Goal: Task Accomplishment & Management: Use online tool/utility

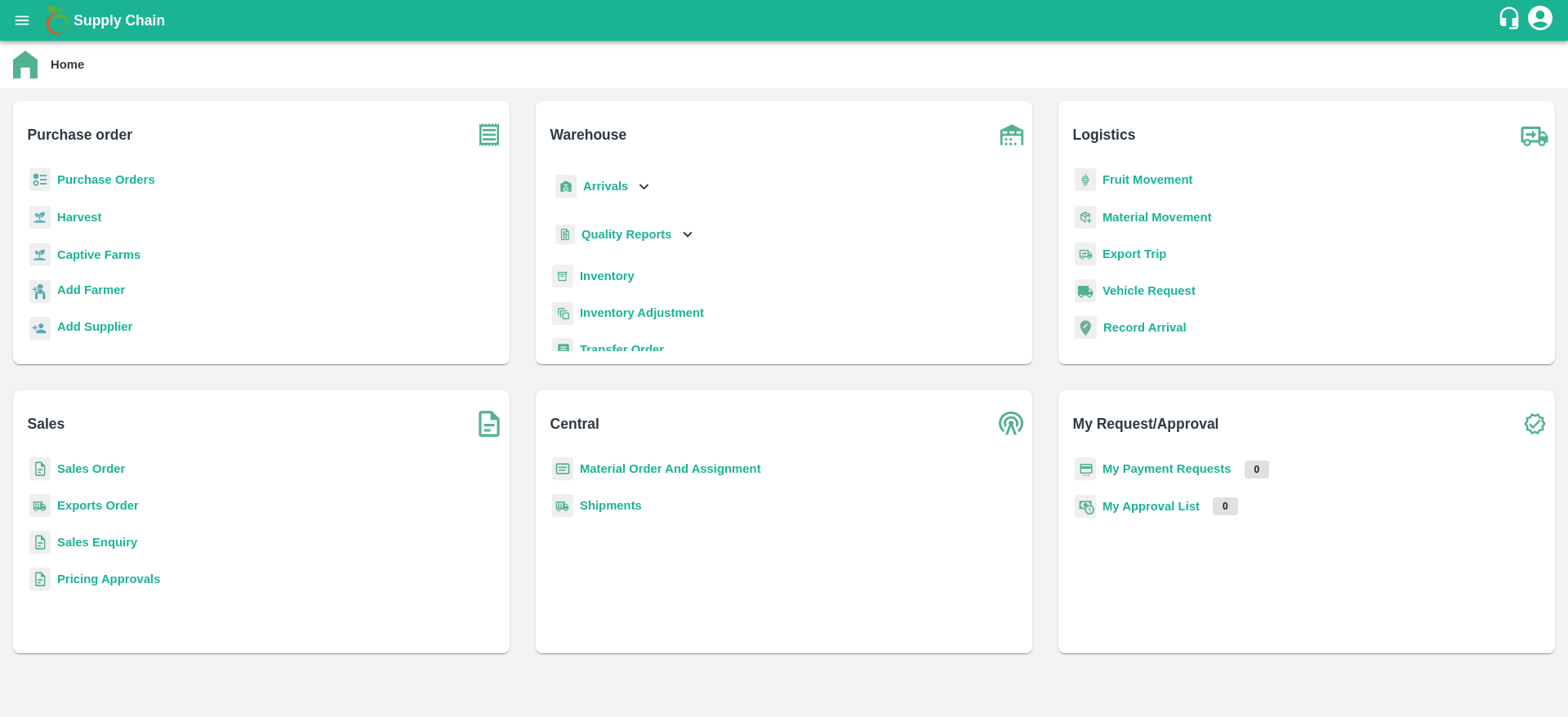
click at [598, 274] on b "Inventory" at bounding box center [607, 276] width 55 height 13
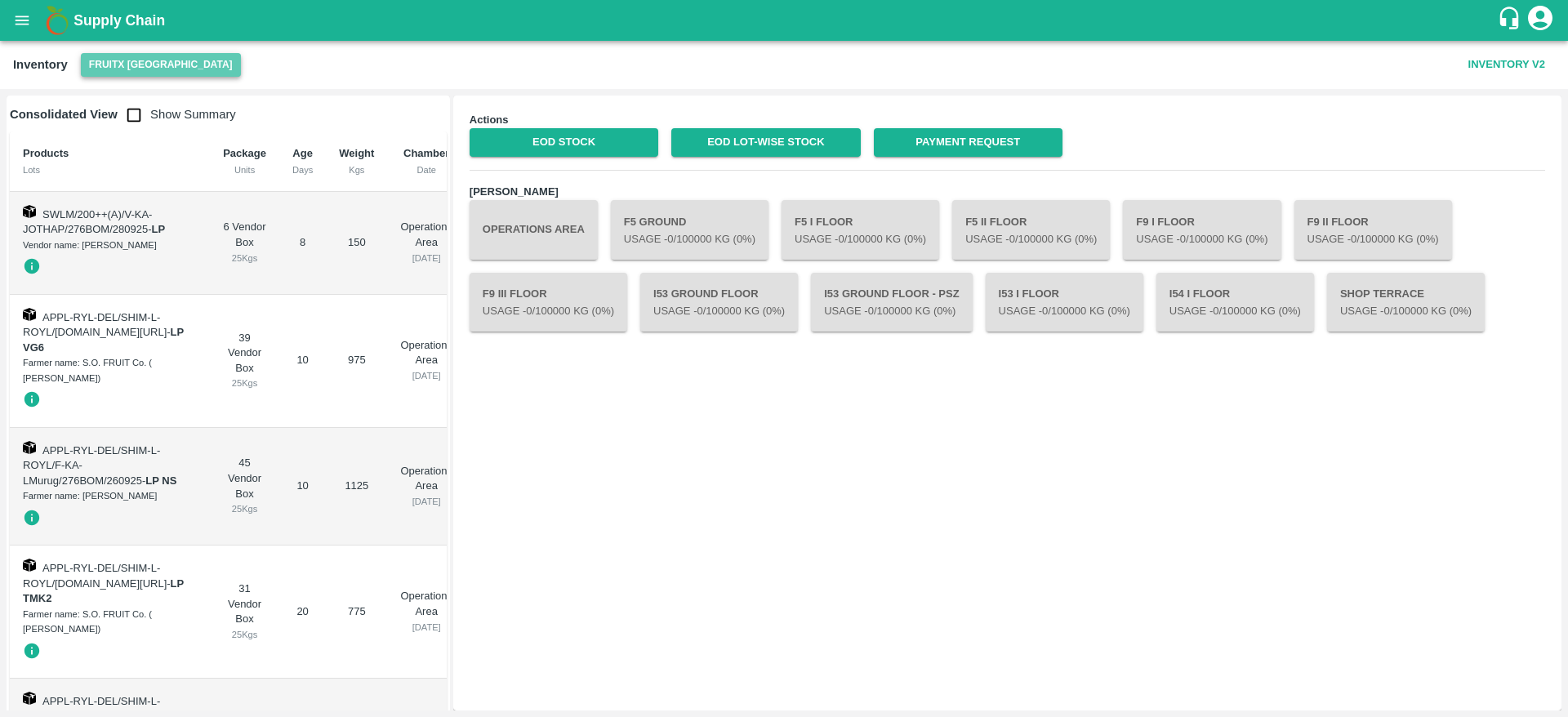
click at [177, 70] on button "FruitX [GEOGRAPHIC_DATA]" at bounding box center [161, 65] width 160 height 24
click at [163, 101] on li "FruitX [GEOGRAPHIC_DATA]" at bounding box center [182, 97] width 225 height 28
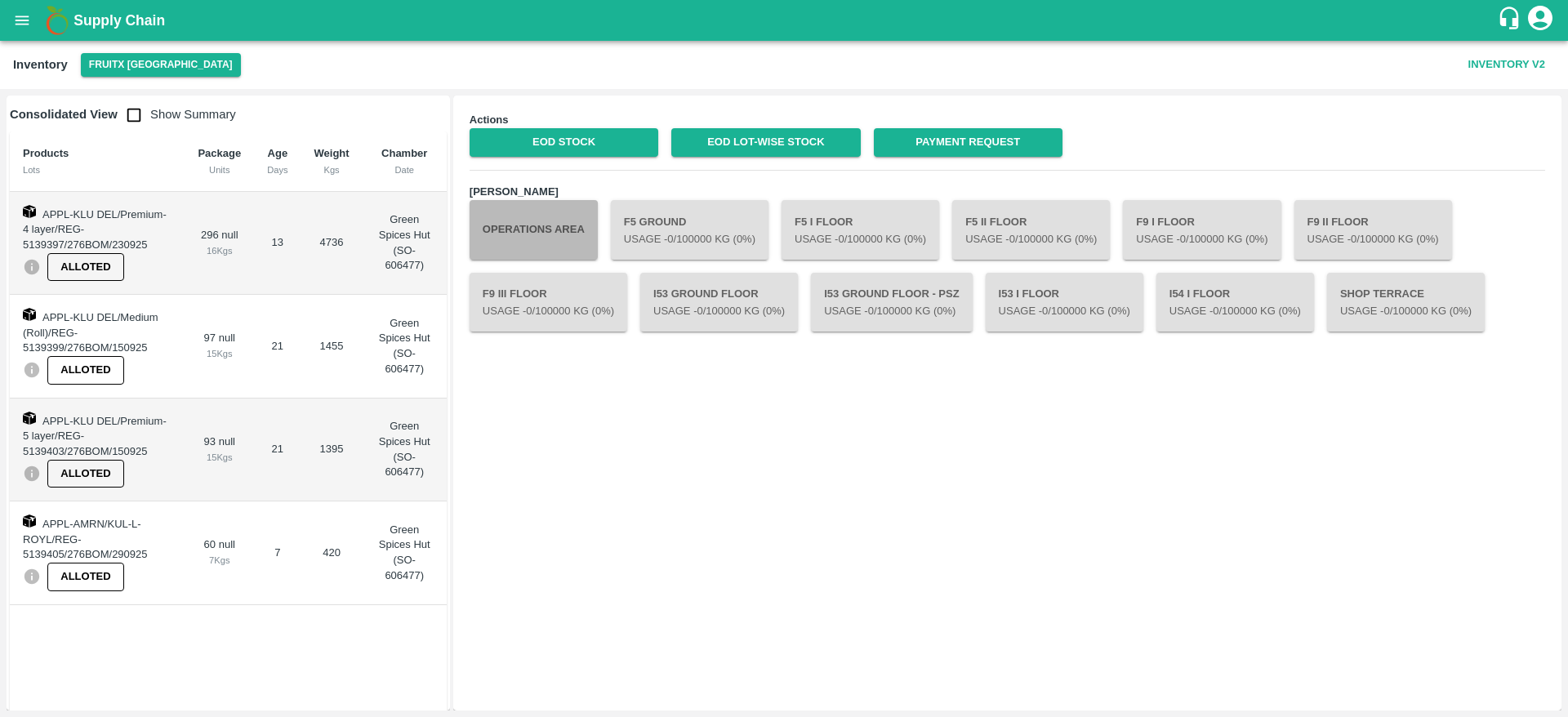
click at [513, 234] on button "Operations Area" at bounding box center [534, 230] width 129 height 59
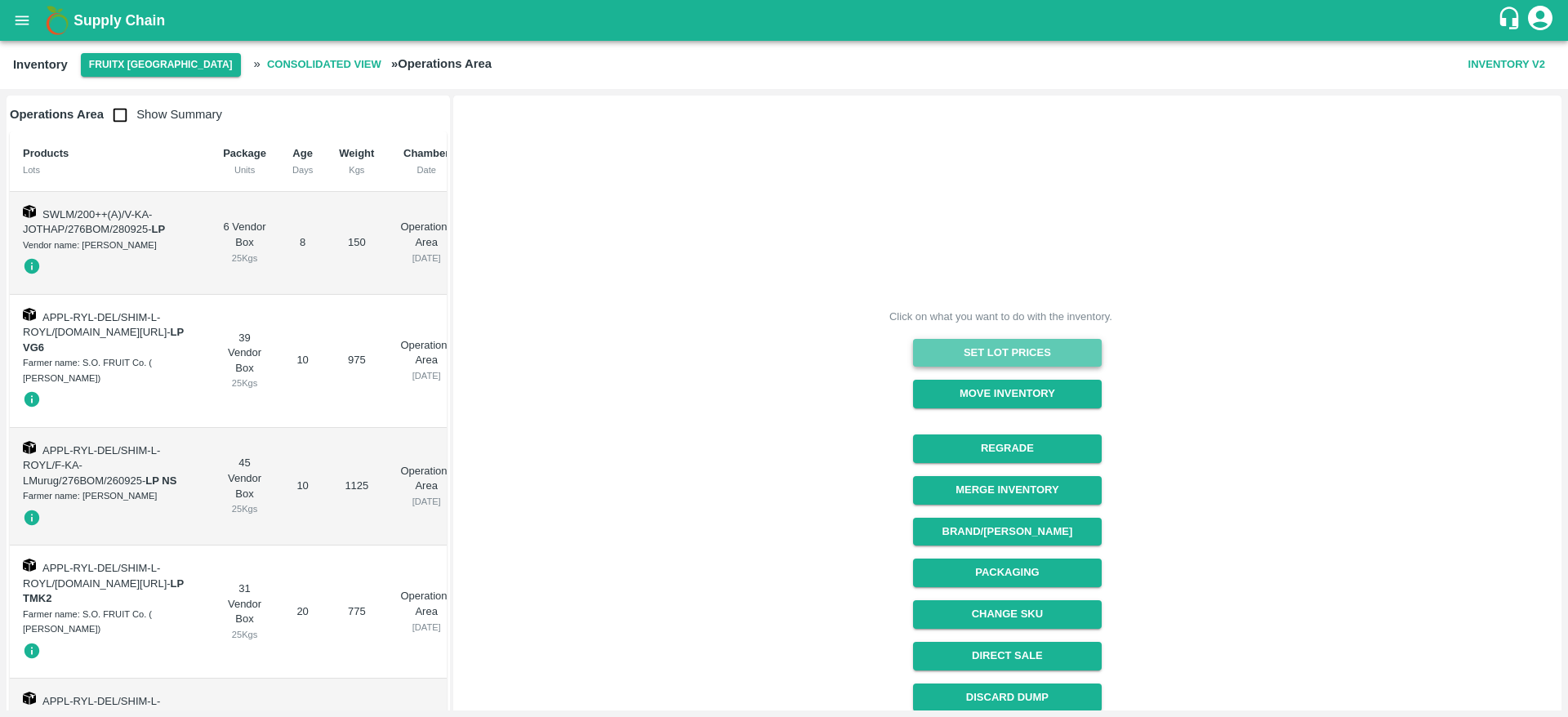
click at [921, 349] on button "Set Lot Prices" at bounding box center [1007, 353] width 189 height 29
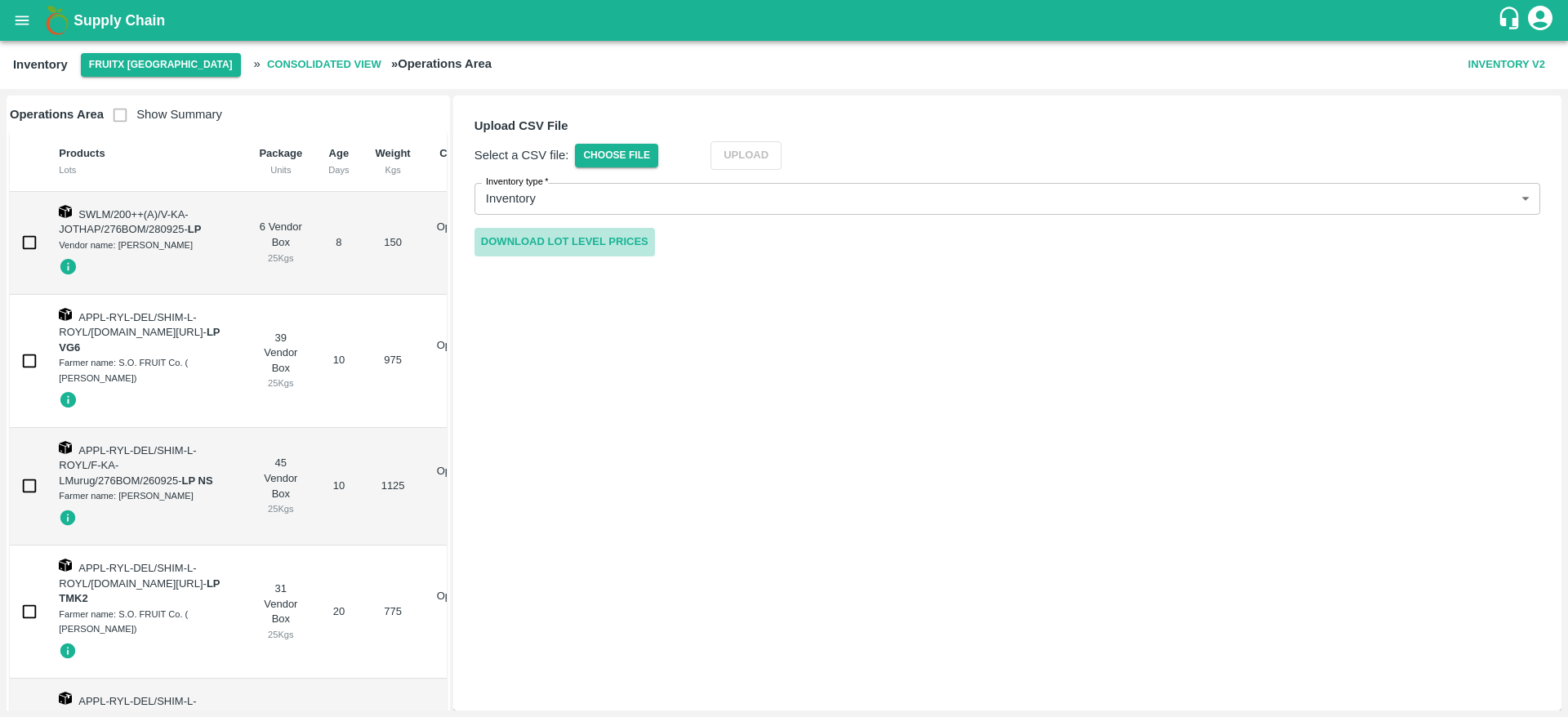
click at [599, 233] on link "Download Lot Level Prices" at bounding box center [564, 242] width 180 height 29
click at [649, 153] on span "Choose File" at bounding box center [617, 156] width 84 height 24
click at [0, 0] on input "Choose File" at bounding box center [0, 0] width 0 height 0
click at [797, 159] on button "Upload" at bounding box center [770, 156] width 71 height 29
